Goal: Find specific page/section: Find specific page/section

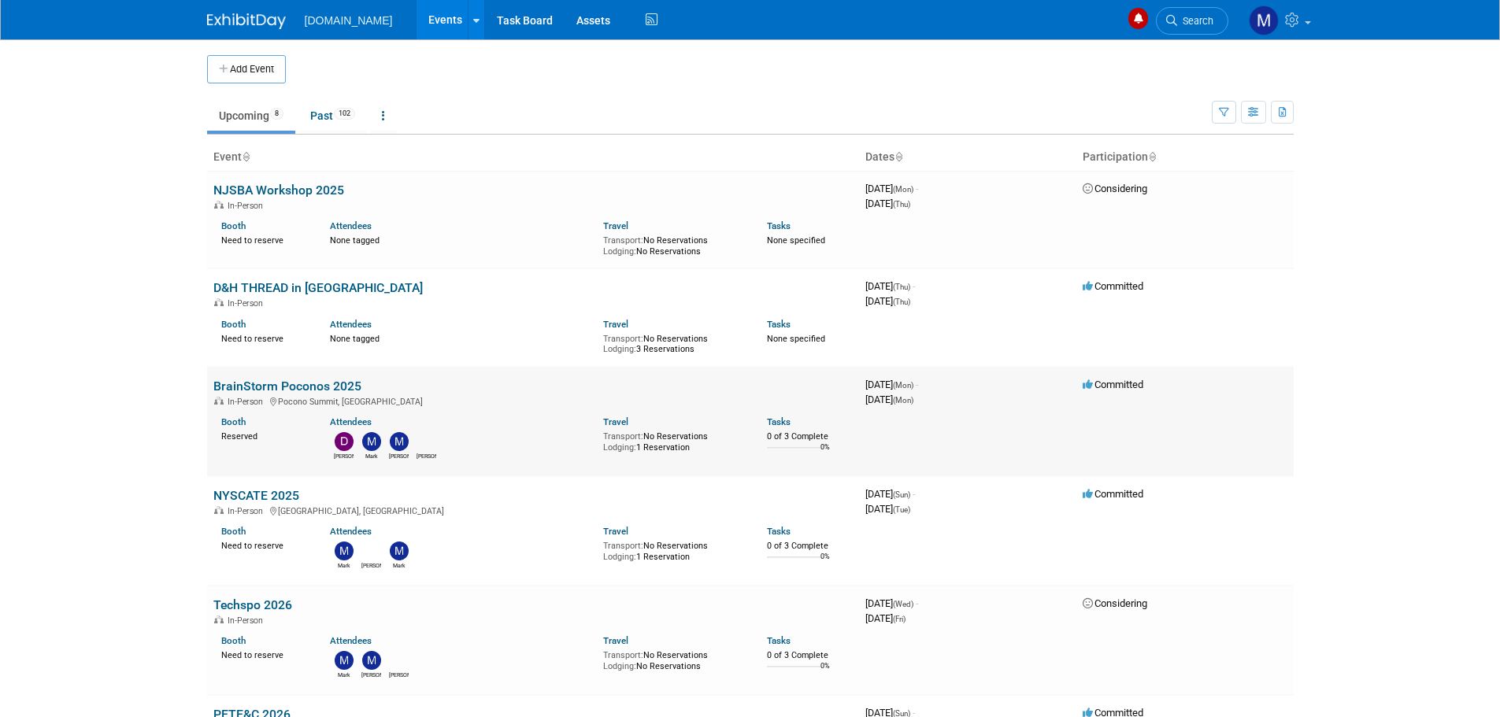
click at [255, 385] on link "BrainStorm Poconos 2025" at bounding box center [287, 386] width 148 height 15
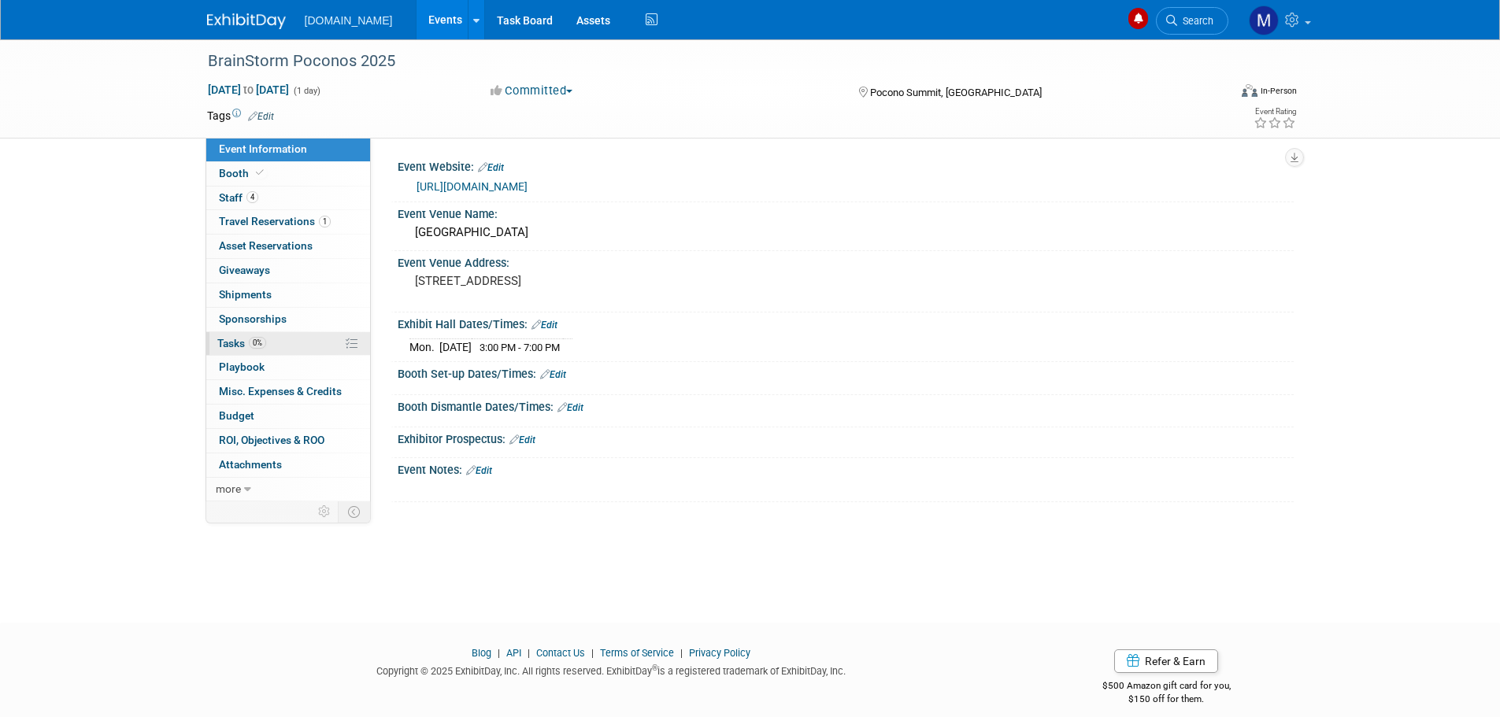
click at [231, 342] on span "Tasks 0%" at bounding box center [241, 343] width 49 height 13
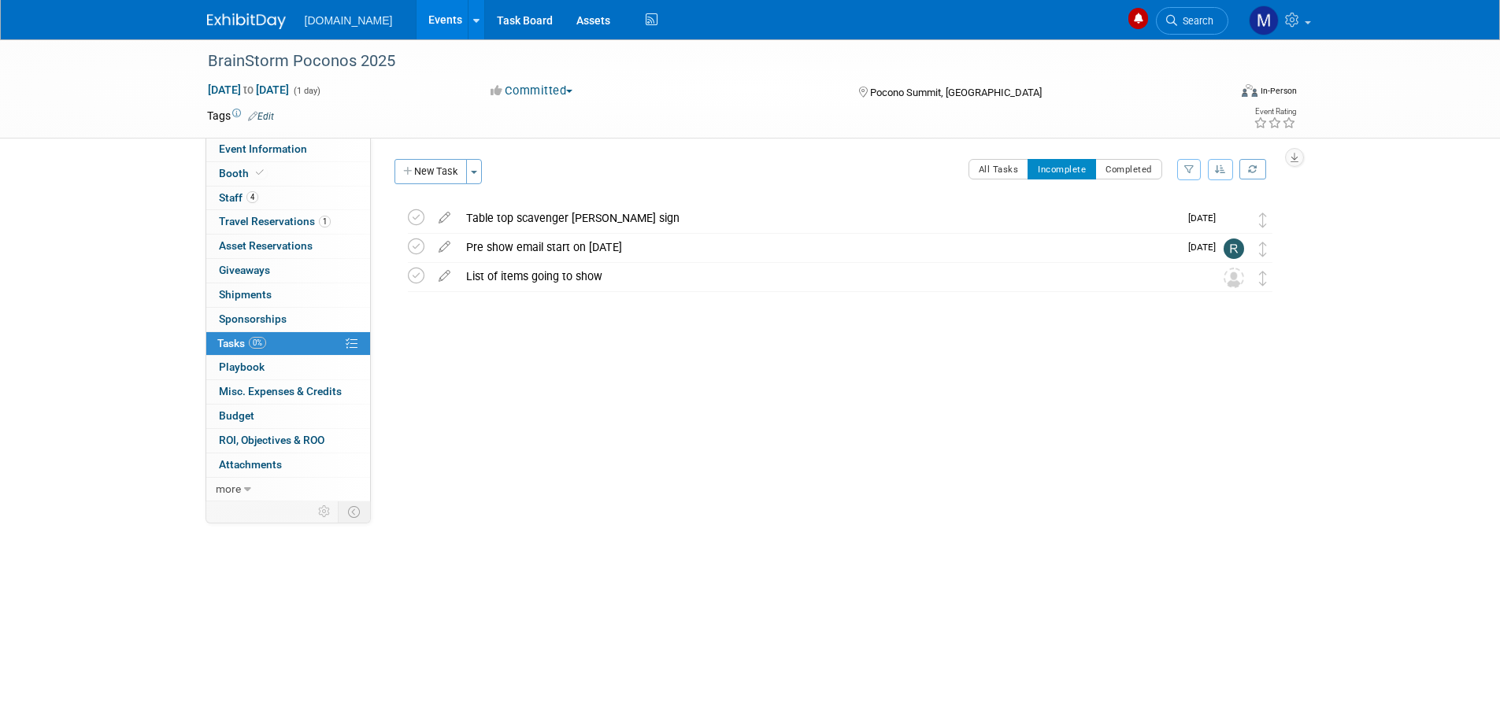
click at [464, 438] on div "Event Website: Edit [URL][DOMAIN_NAME] Event Venue Name: [GEOGRAPHIC_DATA] Even…" at bounding box center [832, 320] width 923 height 364
